Goal: Task Accomplishment & Management: Manage account settings

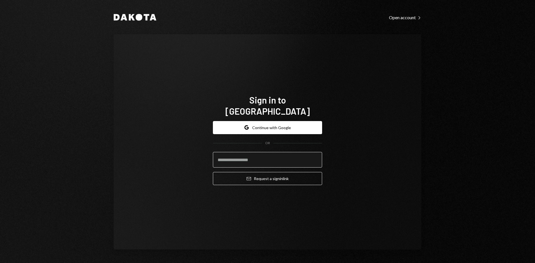
click at [259, 159] on input "email" at bounding box center [267, 160] width 109 height 16
click at [0, 263] on com-1password-button at bounding box center [0, 263] width 0 height 0
click at [255, 153] on input "email" at bounding box center [267, 160] width 109 height 16
type input "**********"
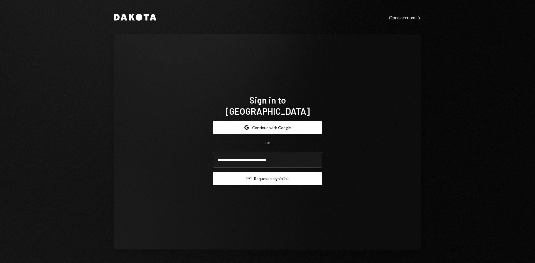
click at [271, 172] on button "Email Request a sign in link" at bounding box center [267, 178] width 109 height 13
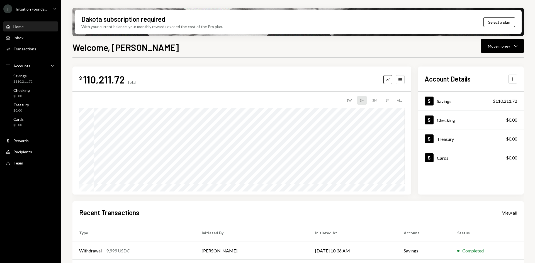
click at [31, 9] on div "Intuition Founda..." at bounding box center [31, 9] width 31 height 5
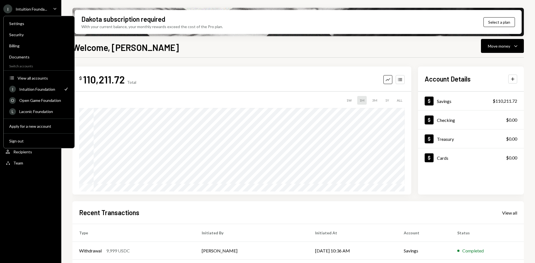
click at [49, 90] on div "Intuition Foundation" at bounding box center [39, 89] width 41 height 5
click at [47, 100] on div "Open Game Foundation" at bounding box center [44, 100] width 50 height 5
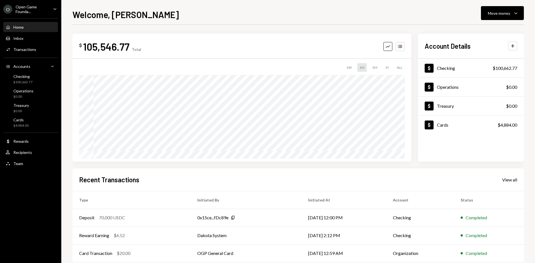
click at [55, 8] on icon "Caret Down" at bounding box center [55, 9] width 6 height 6
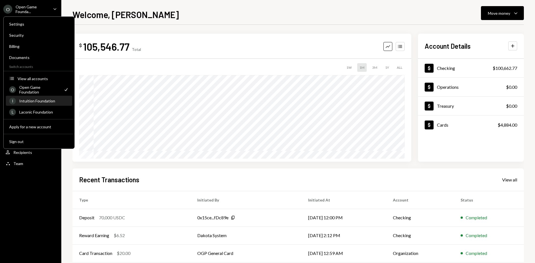
click at [41, 102] on div "Intuition Foundation" at bounding box center [44, 101] width 50 height 5
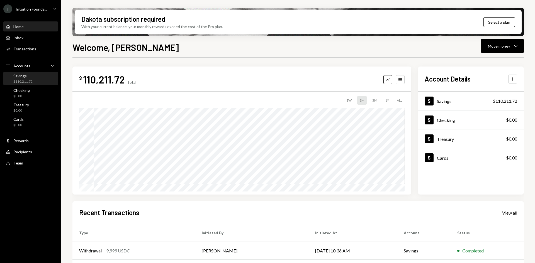
click at [30, 82] on div "$110,211.72" at bounding box center [22, 81] width 19 height 5
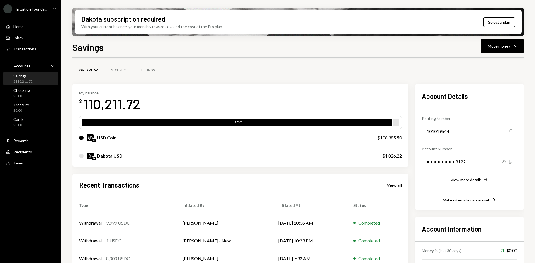
scroll to position [45, 0]
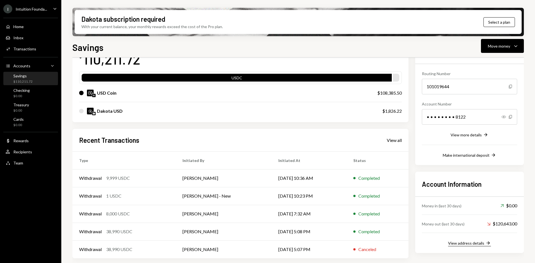
click at [474, 244] on div "View address details" at bounding box center [466, 243] width 36 height 5
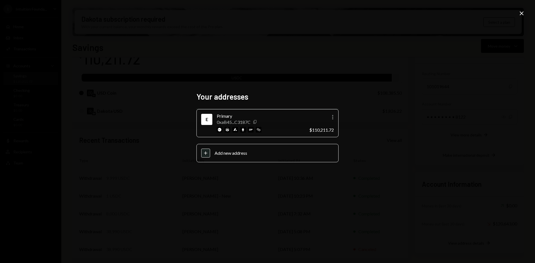
click at [256, 122] on icon "Copy" at bounding box center [255, 122] width 4 height 4
click at [520, 13] on icon "Close" at bounding box center [521, 13] width 7 height 7
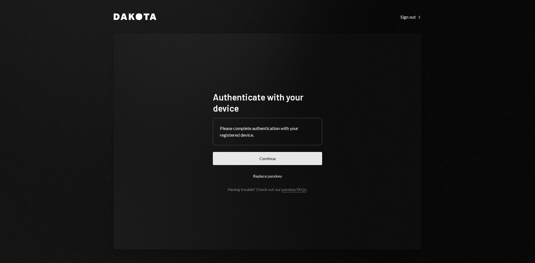
click at [283, 160] on button "Continue" at bounding box center [267, 158] width 109 height 13
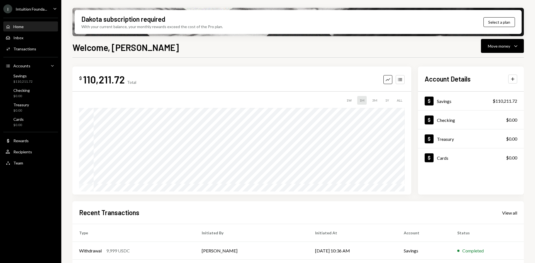
click at [54, 7] on icon "Caret Down" at bounding box center [55, 9] width 6 height 6
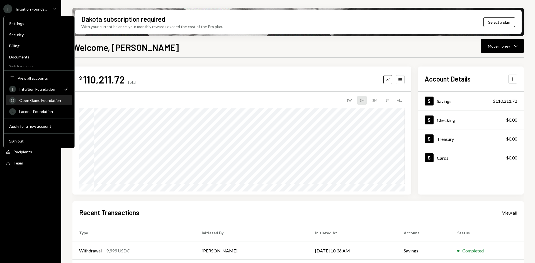
click at [47, 101] on div "Open Game Foundation" at bounding box center [44, 100] width 50 height 5
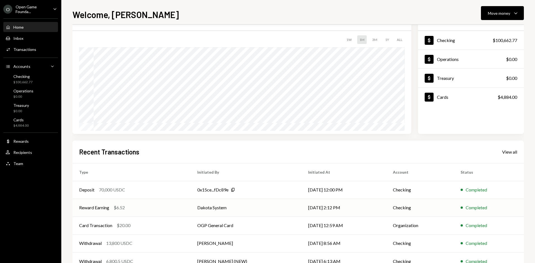
scroll to position [46, 0]
